Goal: Task Accomplishment & Management: Complete application form

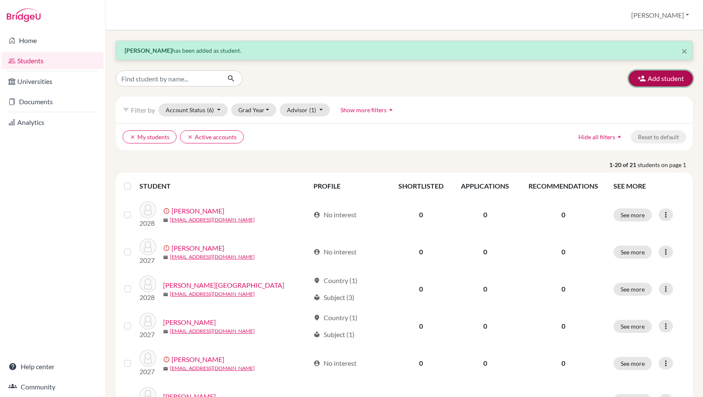
click at [660, 77] on button "Add student" at bounding box center [660, 79] width 64 height 16
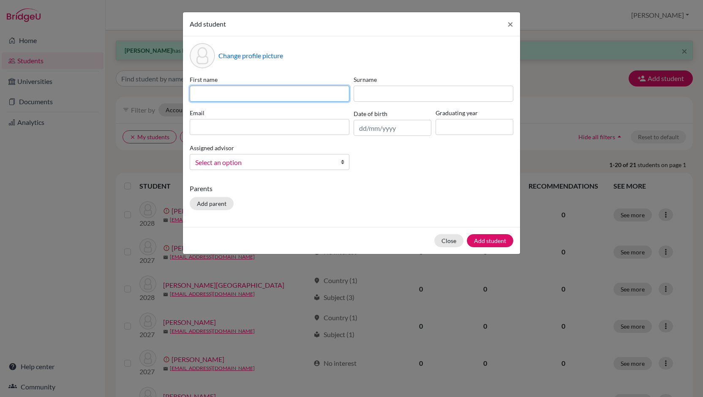
click at [217, 98] on input at bounding box center [270, 94] width 160 height 16
type input "Keren"
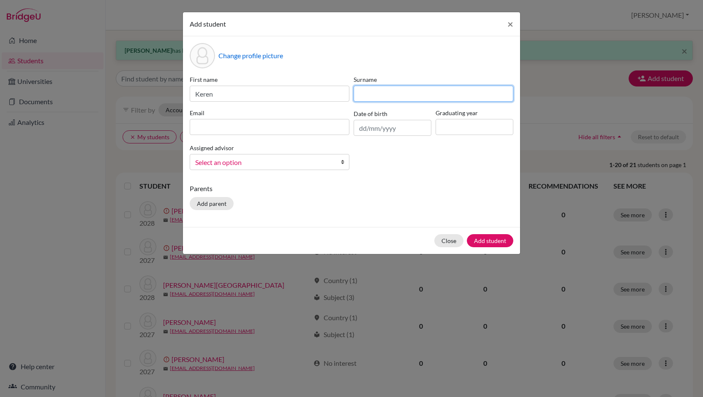
click at [370, 99] on input at bounding box center [433, 94] width 160 height 16
type input "[PERSON_NAME]"
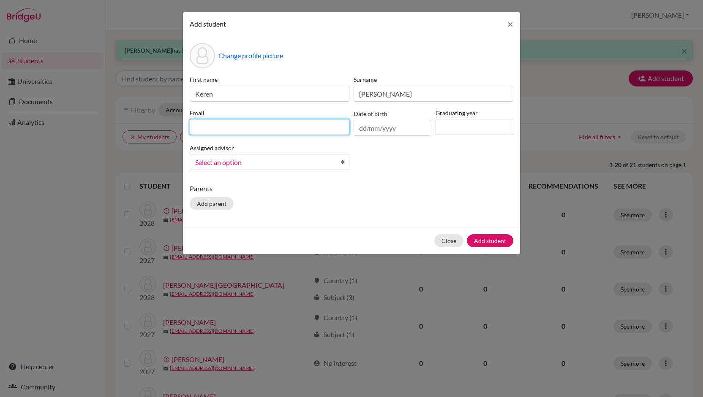
click at [237, 129] on input at bounding box center [270, 127] width 160 height 16
type input "[EMAIL_ADDRESS][DOMAIN_NAME]"
click at [365, 128] on input "text" at bounding box center [392, 128] width 78 height 16
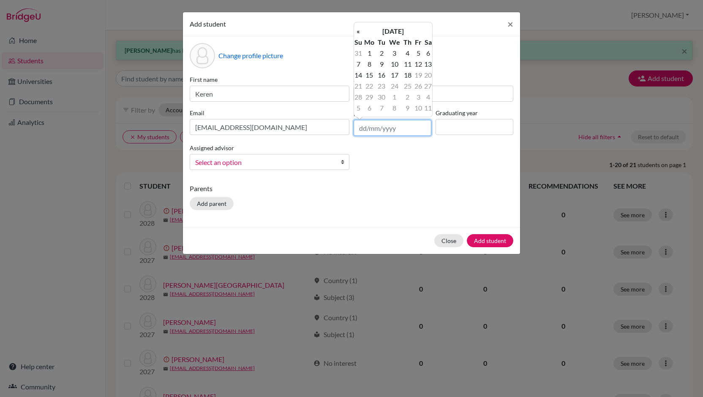
type input "[DATE]"
click at [451, 127] on input at bounding box center [474, 127] width 78 height 16
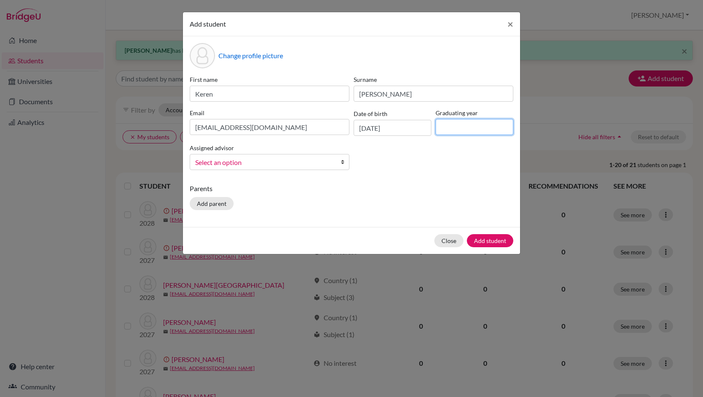
type input "2027"
click at [340, 160] on link "Select an option" at bounding box center [270, 162] width 160 height 16
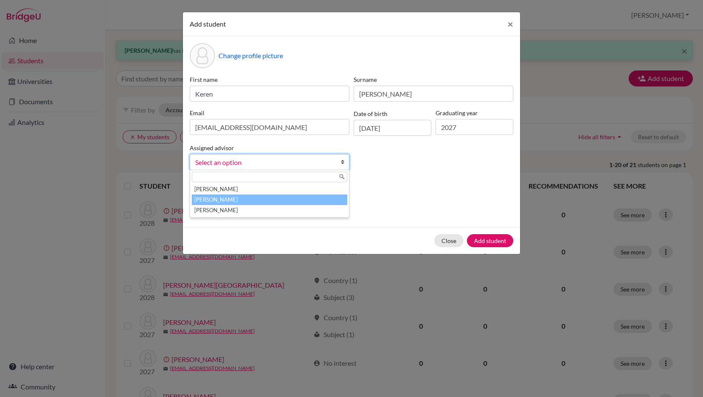
click at [257, 201] on li "[PERSON_NAME]" at bounding box center [269, 200] width 155 height 11
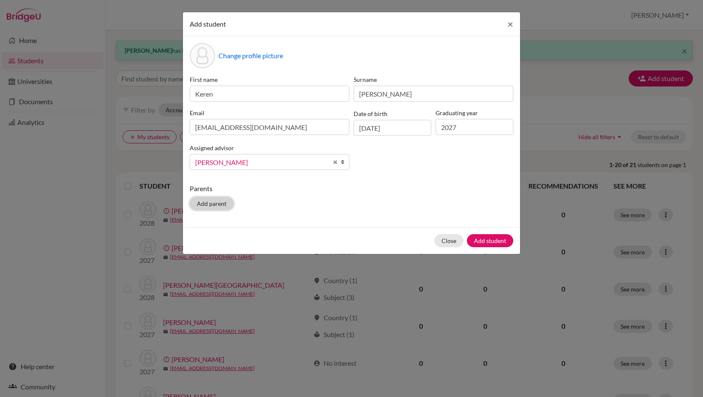
click at [225, 204] on button "Add parent" at bounding box center [212, 203] width 44 height 13
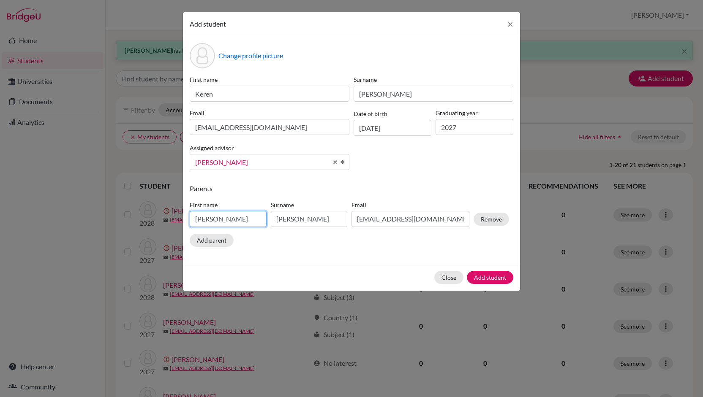
click at [223, 217] on input "[PERSON_NAME]" at bounding box center [228, 219] width 77 height 16
type input "d"
drag, startPoint x: 261, startPoint y: 221, endPoint x: 176, endPoint y: 217, distance: 84.9
click at [176, 217] on div "Add student × Change profile picture First name [PERSON_NAME] Surname [PERSON_N…" at bounding box center [351, 198] width 703 height 397
type input "[EMAIL_ADDRESS][DOMAIN_NAME]"
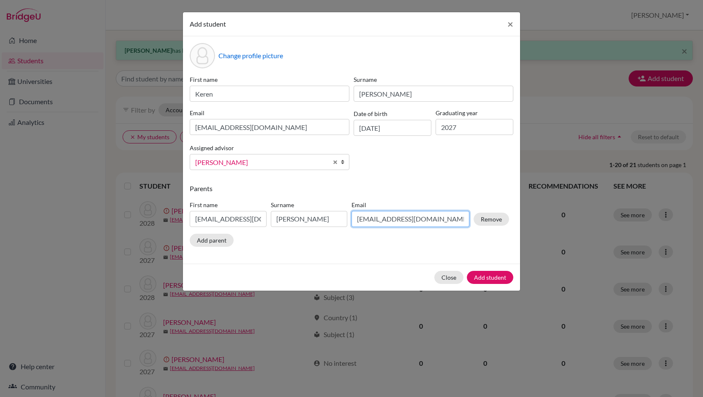
drag, startPoint x: 438, startPoint y: 224, endPoint x: 326, endPoint y: 212, distance: 113.5
click at [326, 212] on div "First name [PERSON_NAME][EMAIL_ADDRESS][DOMAIN_NAME] Surname [PERSON_NAME] Emai…" at bounding box center [348, 215] width 323 height 37
paste input "miriamvelasquez@live"
type input "[EMAIL_ADDRESS][DOMAIN_NAME]"
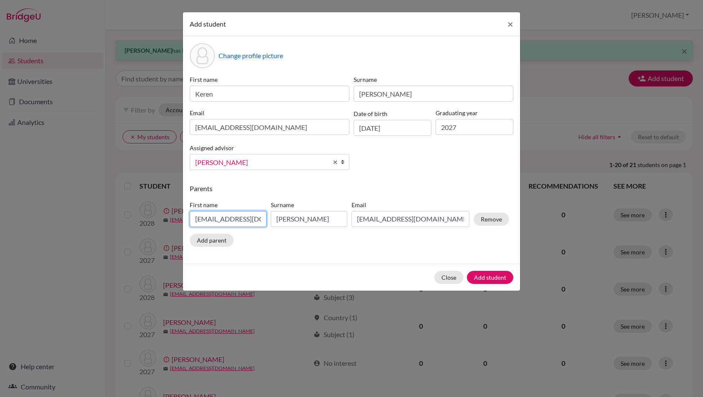
click at [259, 220] on input "[EMAIL_ADDRESS][DOMAIN_NAME]" at bounding box center [228, 219] width 77 height 16
drag, startPoint x: 259, startPoint y: 220, endPoint x: 177, endPoint y: 217, distance: 82.0
click at [177, 217] on div "Add student × Change profile picture First name [PERSON_NAME] Surname [PERSON_N…" at bounding box center [351, 198] width 703 height 397
click at [212, 222] on input "com" at bounding box center [228, 219] width 77 height 16
type input "c"
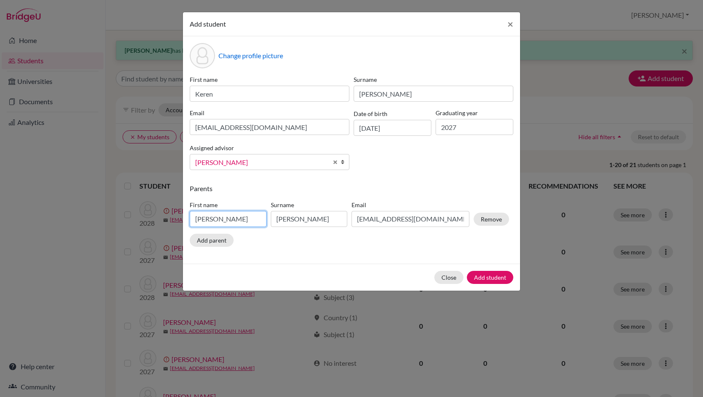
type input "[PERSON_NAME]"
click at [318, 217] on input "[PERSON_NAME]" at bounding box center [309, 219] width 77 height 16
type input "a"
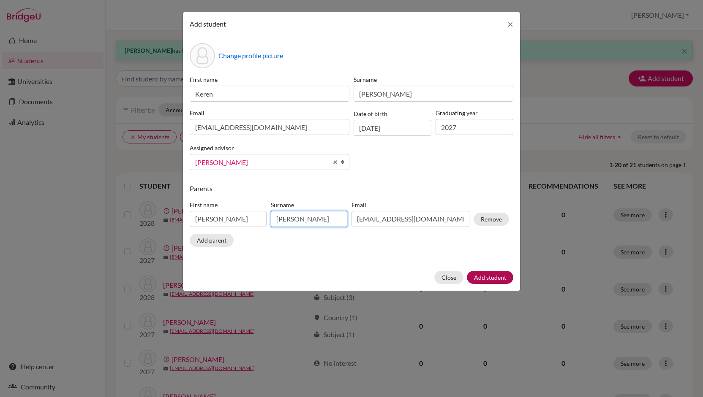
type input "[PERSON_NAME]"
click at [495, 276] on button "Add student" at bounding box center [490, 277] width 46 height 13
